Goal: Task Accomplishment & Management: Manage account settings

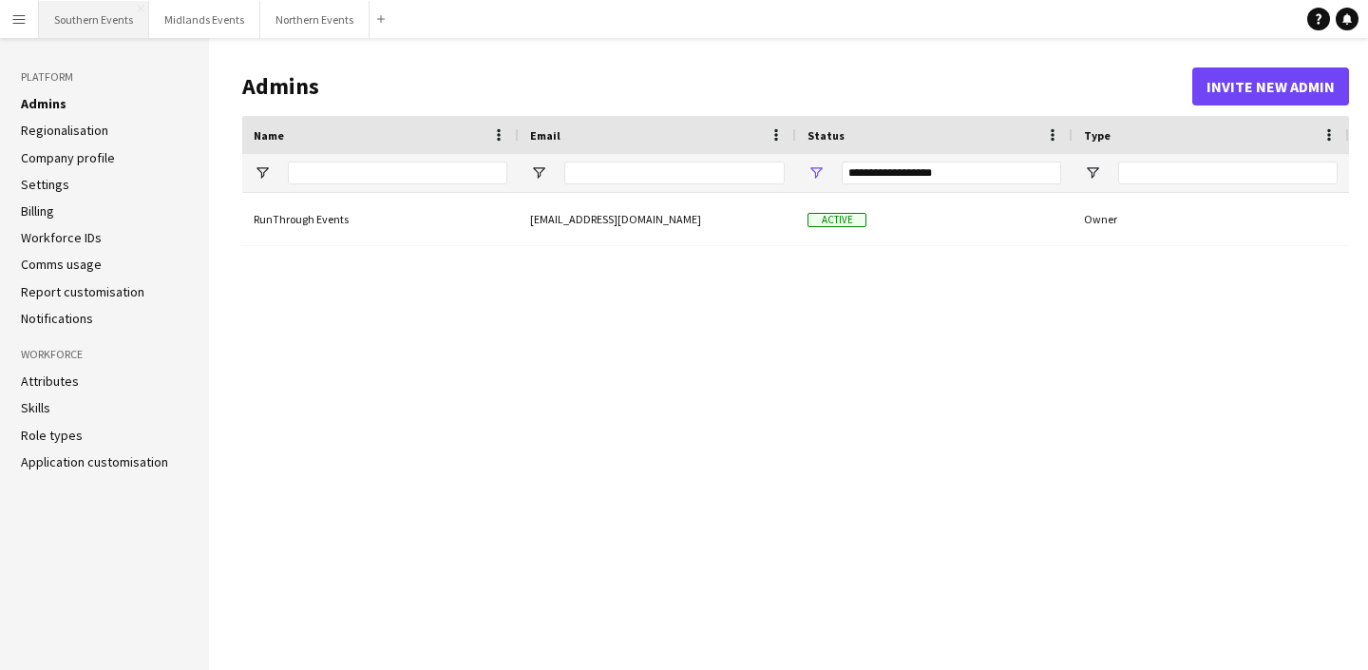
click at [102, 1] on button "Southern Events Close" at bounding box center [94, 19] width 110 height 37
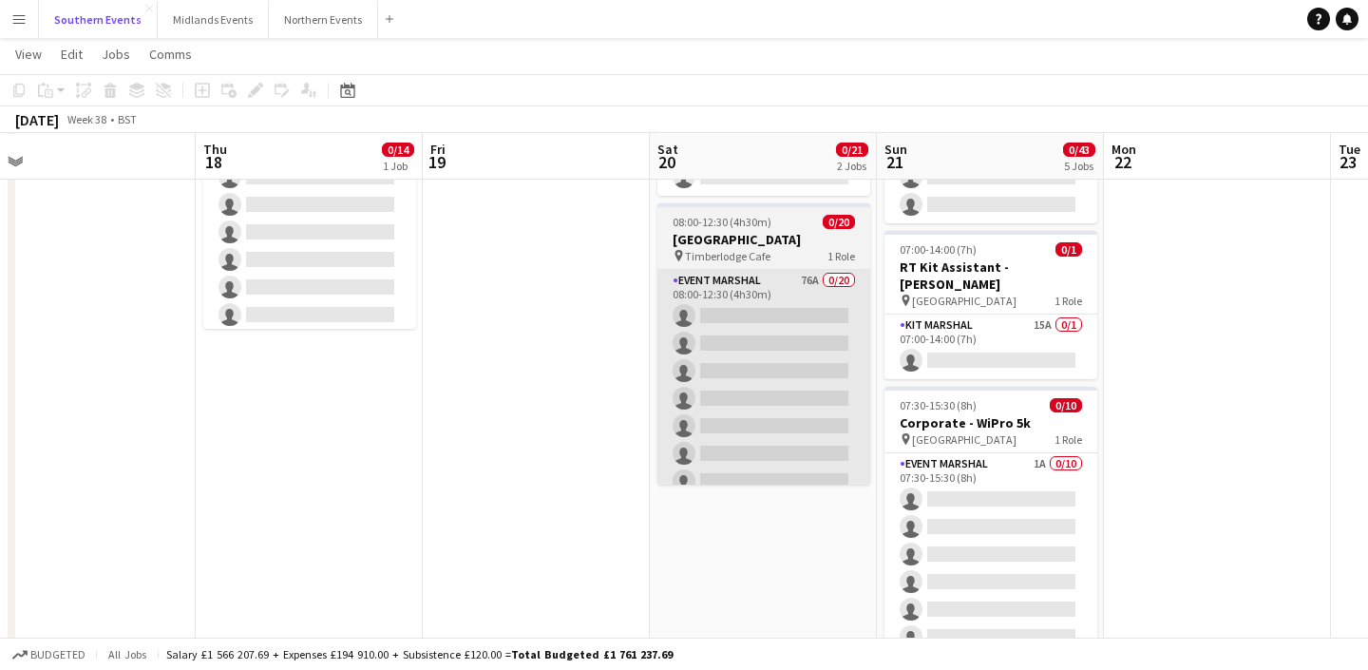
scroll to position [174, 0]
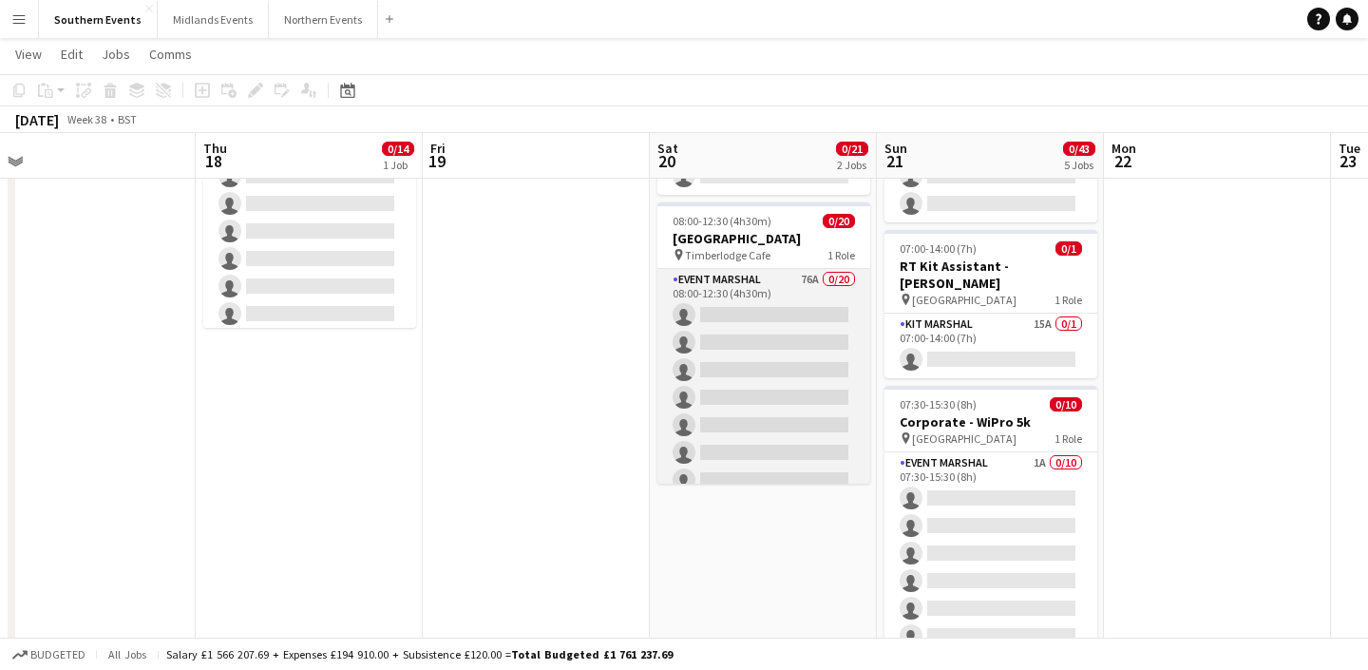
click at [801, 351] on app-card-role "Event Marshal 76A 0/20 08:00-12:30 (4h30m) single-neutral-actions single-neutra…" at bounding box center [763, 563] width 213 height 588
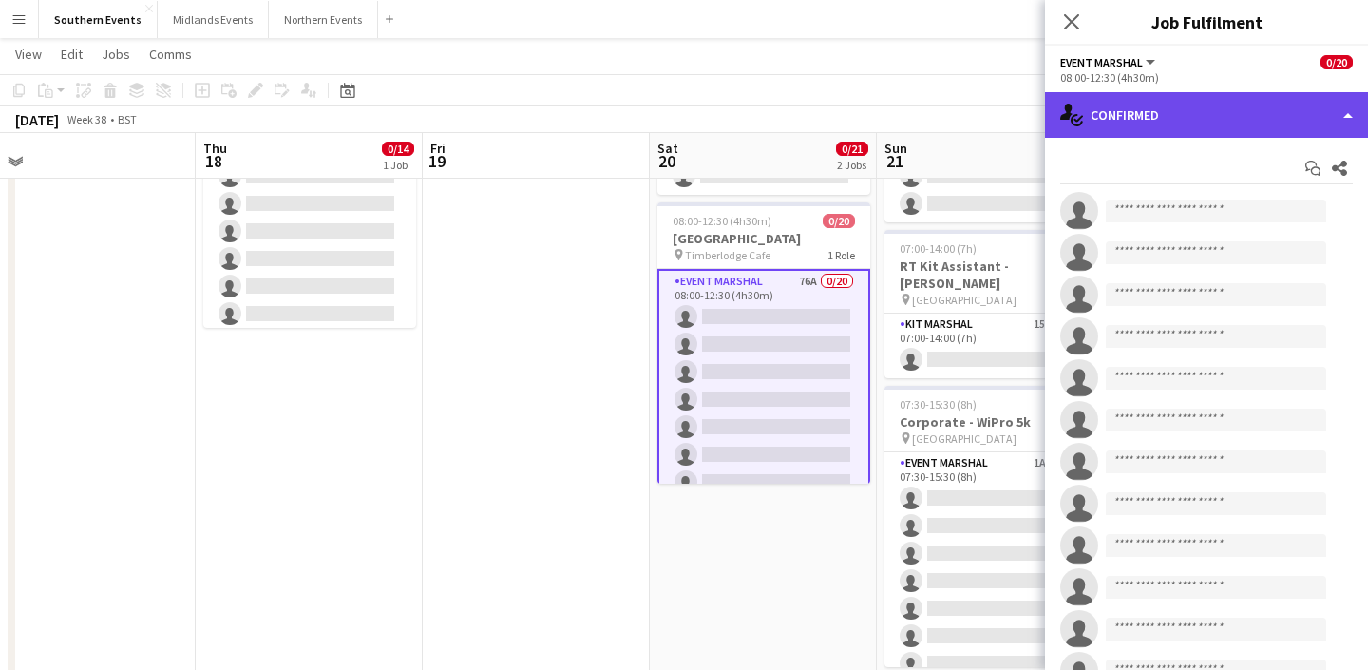
click at [1158, 105] on div "single-neutral-actions-check-2 Confirmed" at bounding box center [1206, 115] width 323 height 46
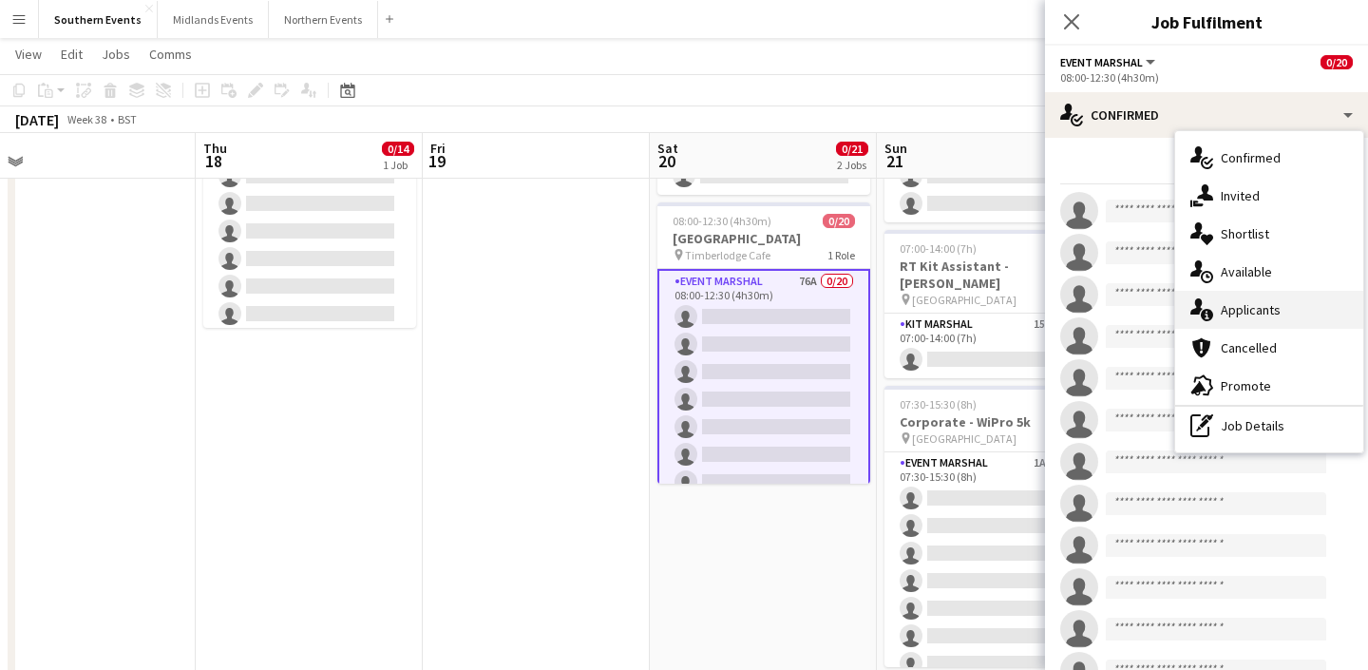
click at [1241, 302] on div "single-neutral-actions-information Applicants" at bounding box center [1269, 310] width 188 height 38
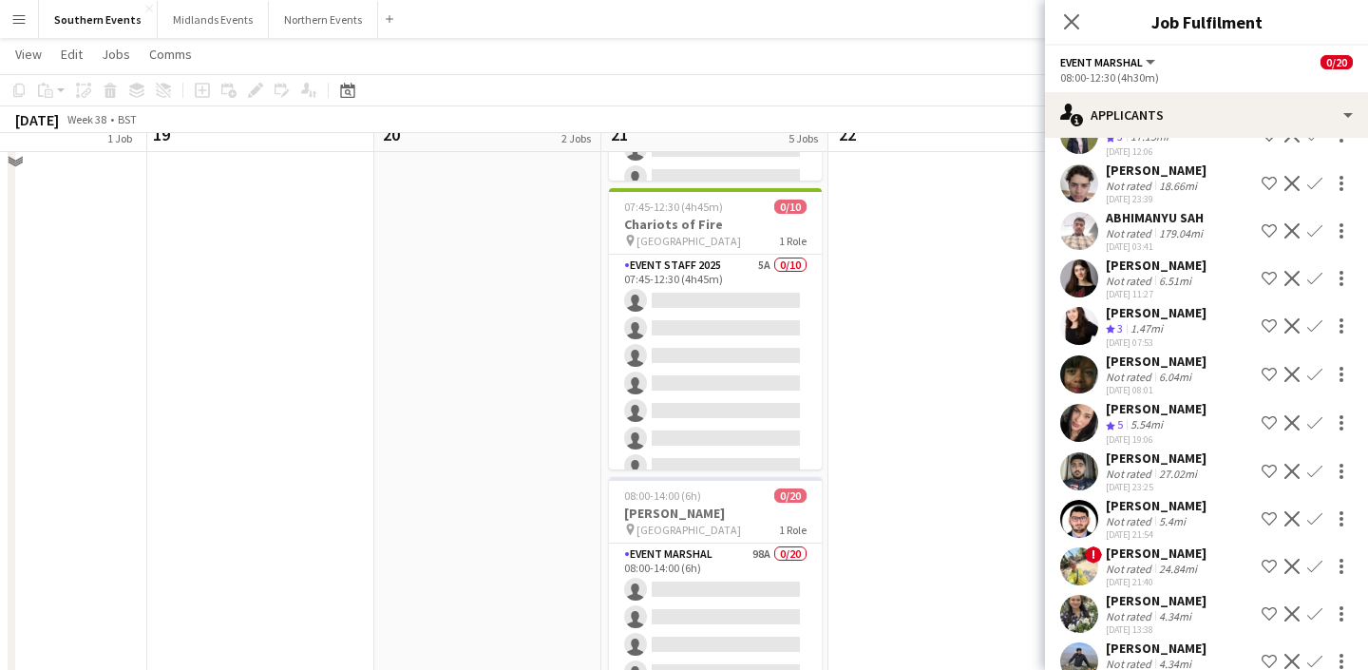
scroll to position [666, 0]
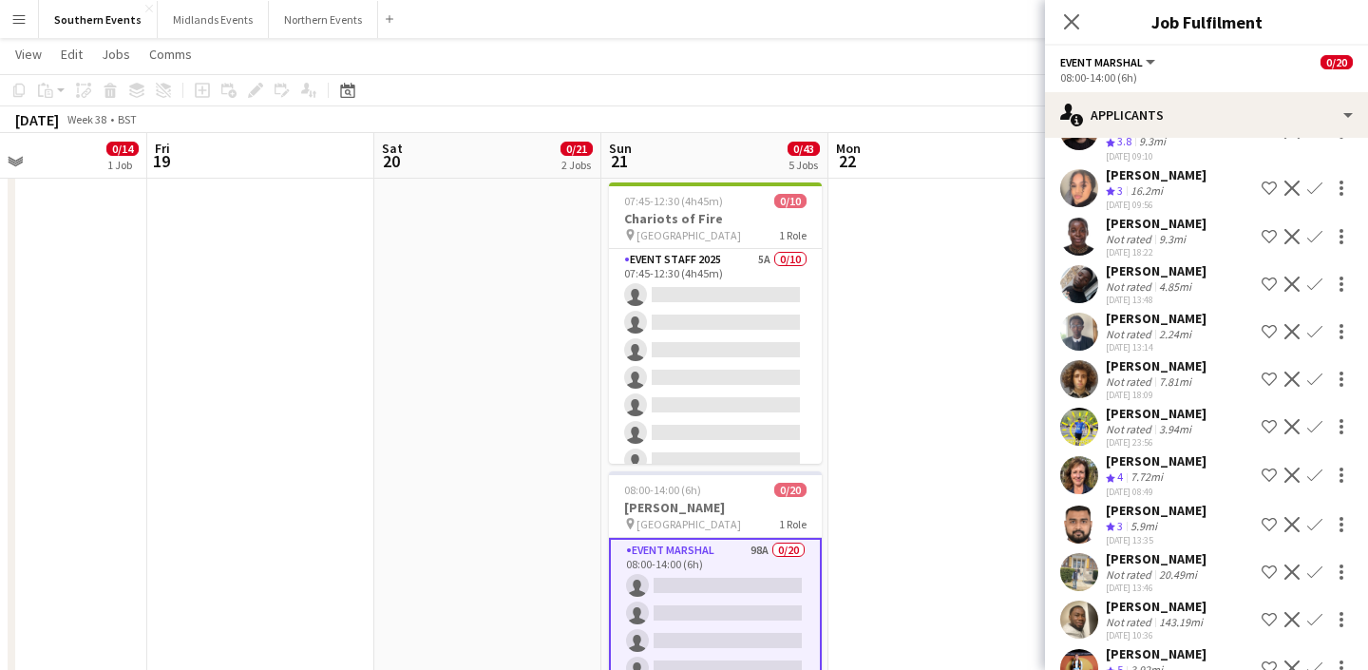
scroll to position [521, 0]
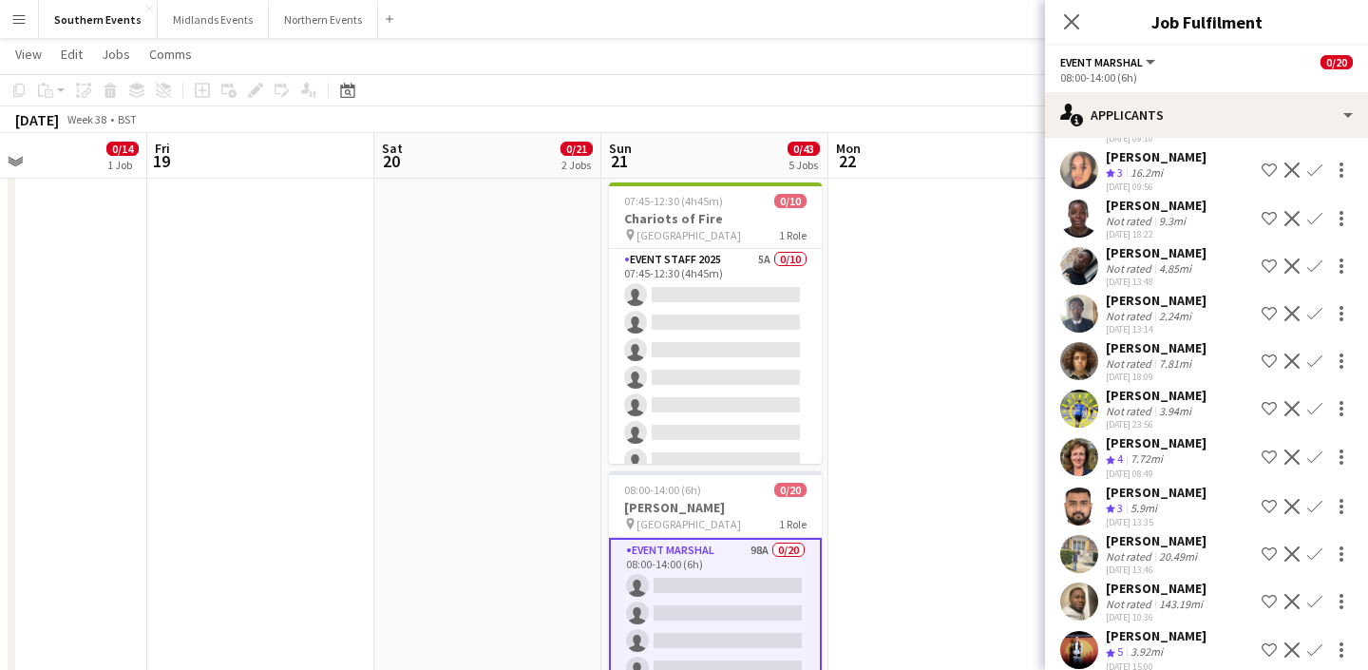
click at [1187, 434] on div "[PERSON_NAME]" at bounding box center [1156, 442] width 101 height 17
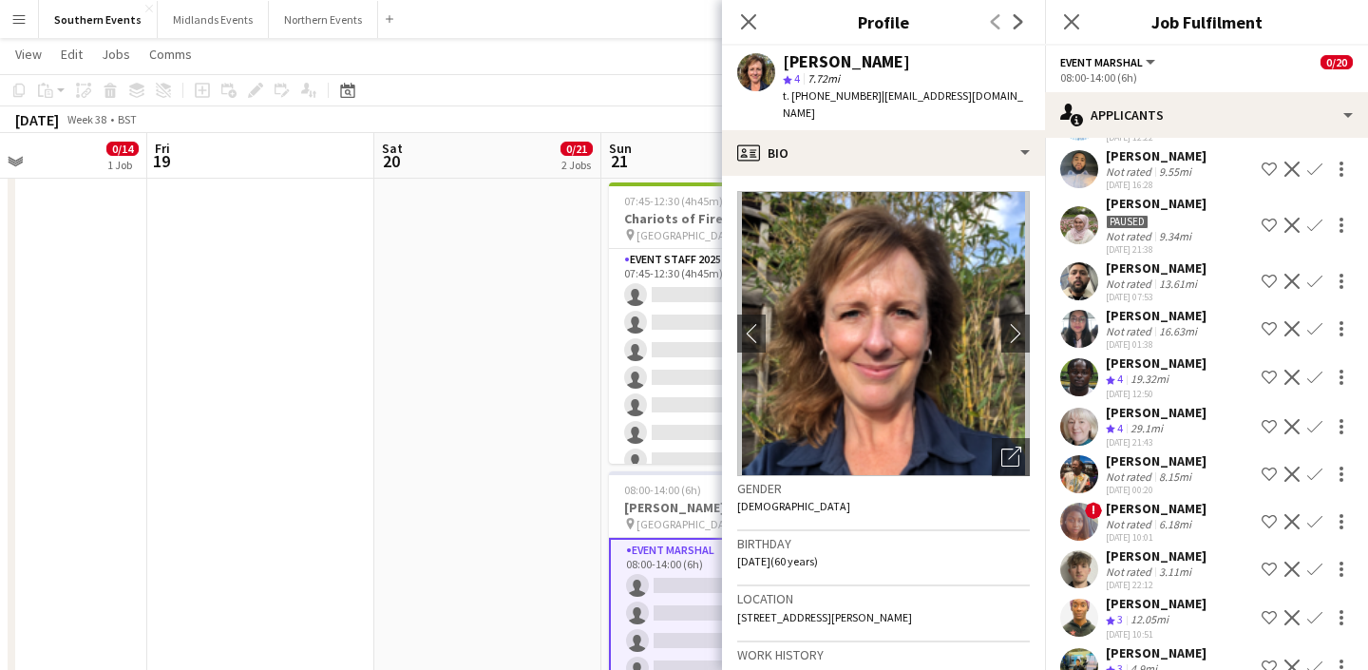
scroll to position [2881, 0]
